Goal: Transaction & Acquisition: Purchase product/service

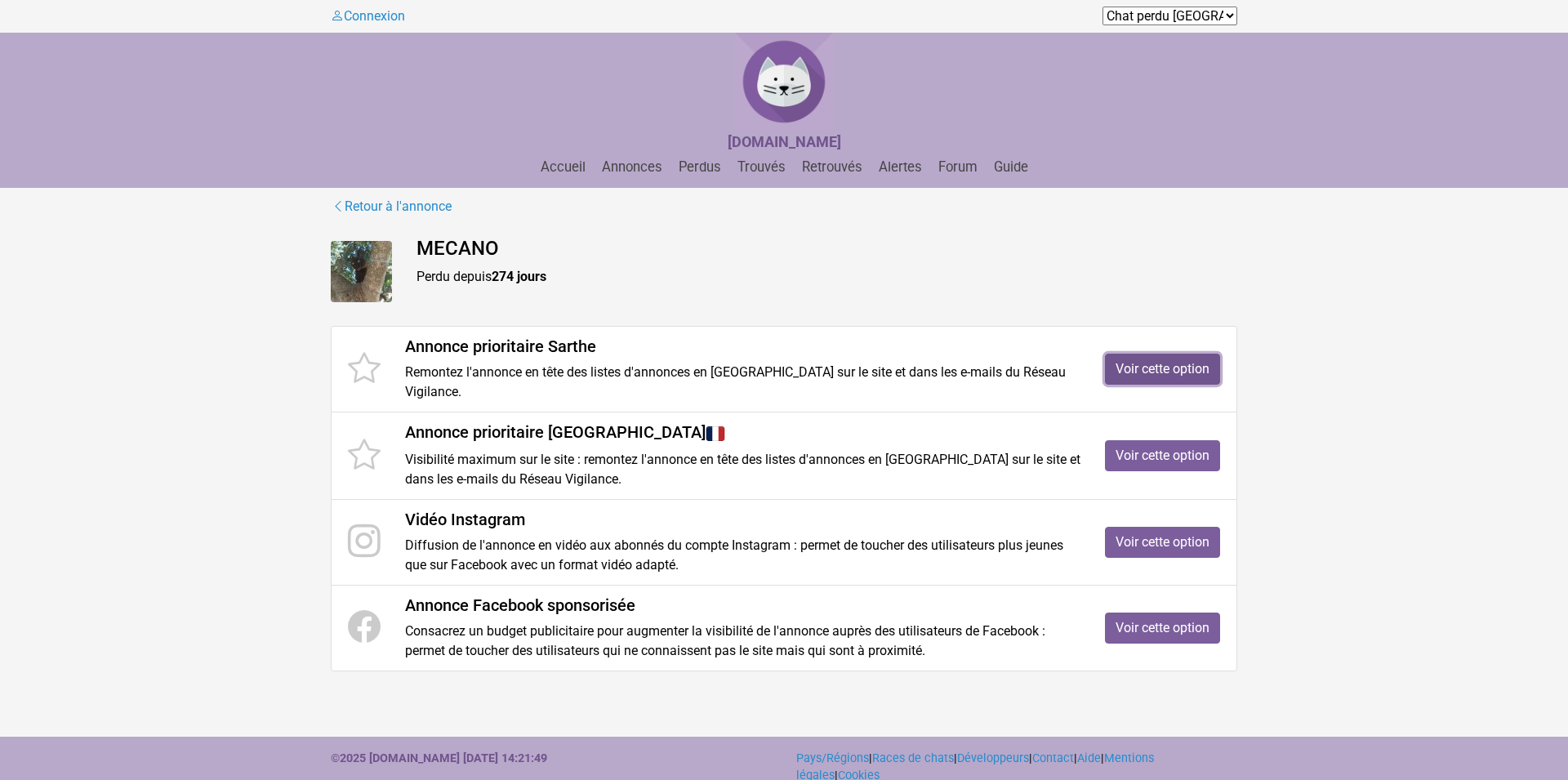
click at [1147, 359] on link "Voir cette option" at bounding box center [1162, 369] width 115 height 31
click at [1133, 440] on link "Voir cette option" at bounding box center [1162, 455] width 115 height 31
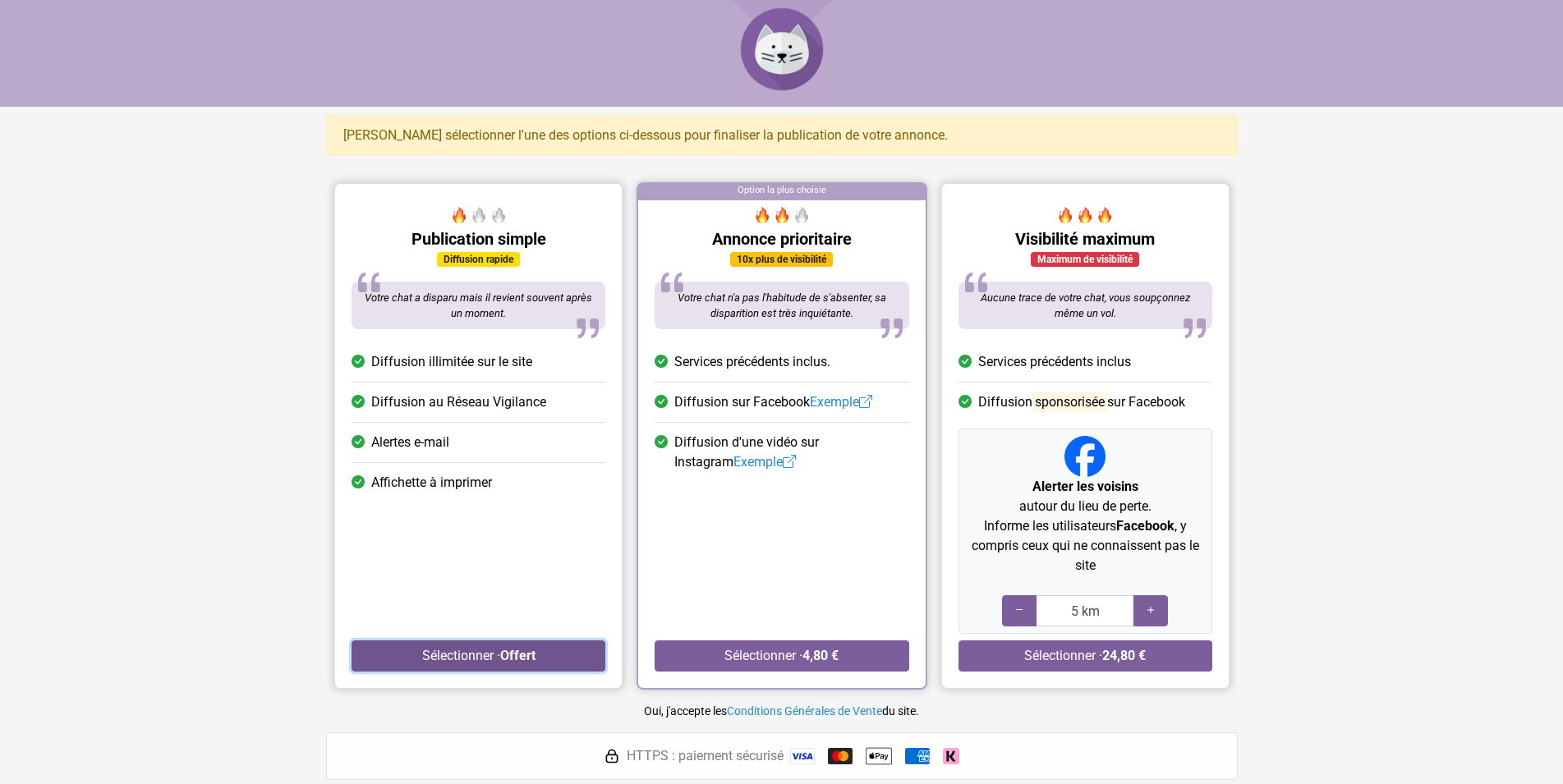
click at [469, 656] on button "Sélectionner · Offert" at bounding box center [478, 656] width 254 height 31
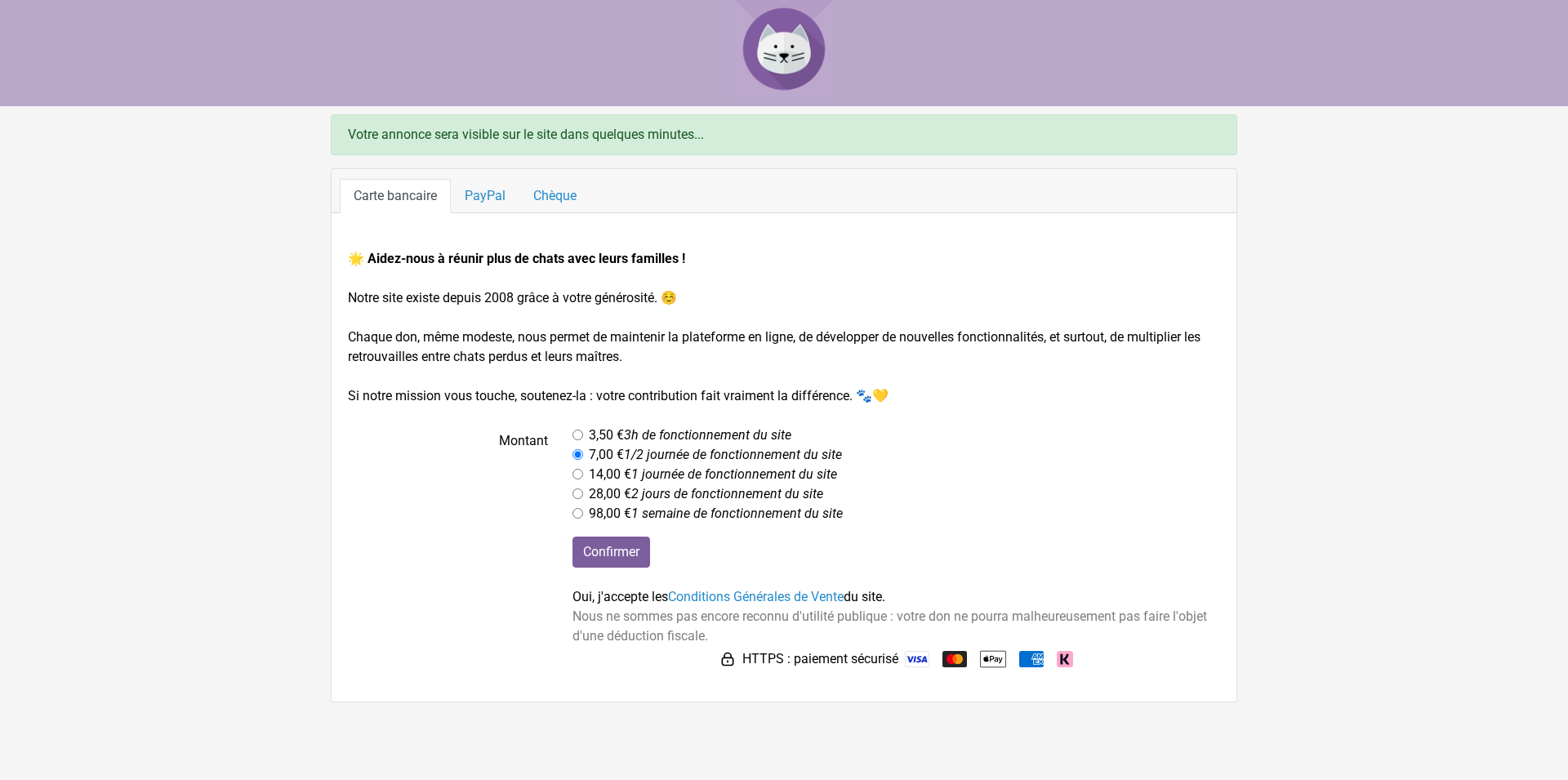
click at [209, 419] on main "Votre annonce sera visible sur le site dans quelques minutes... Carte bancaire …" at bounding box center [784, 408] width 1568 height 589
drag, startPoint x: 239, startPoint y: 472, endPoint x: 232, endPoint y: 458, distance: 15.7
click at [239, 469] on main "Votre annonce sera visible sur le site dans quelques minutes... Carte bancaire …" at bounding box center [784, 408] width 1568 height 589
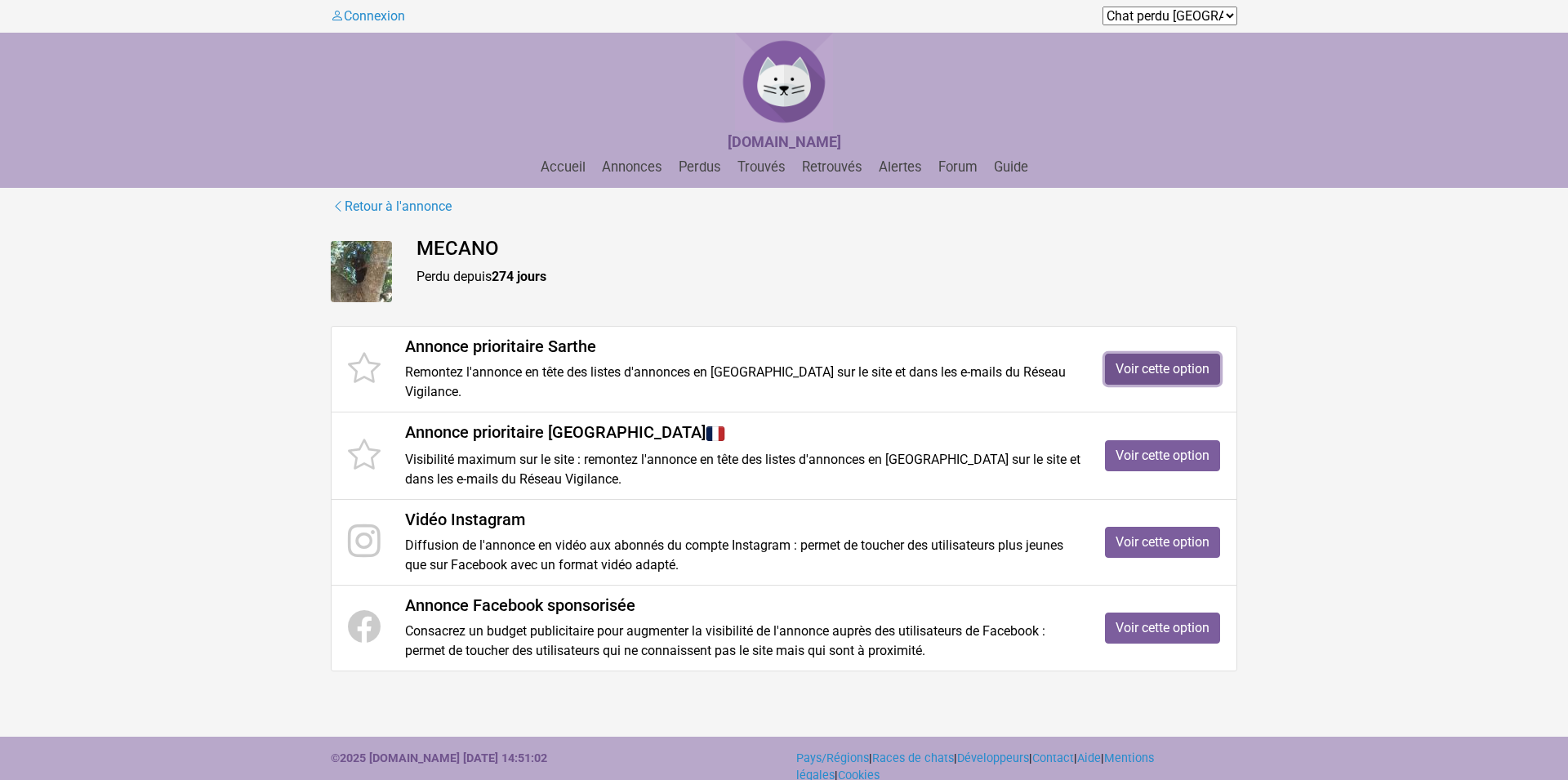
click at [1147, 364] on link "Voir cette option" at bounding box center [1162, 369] width 115 height 31
